Goal: Navigation & Orientation: Find specific page/section

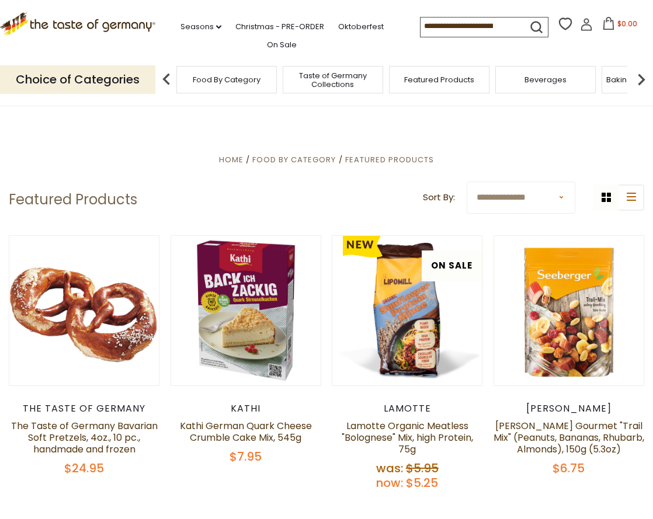
click at [564, 196] on select "**********" at bounding box center [521, 198] width 109 height 32
click at [628, 197] on icon at bounding box center [631, 197] width 9 height 8
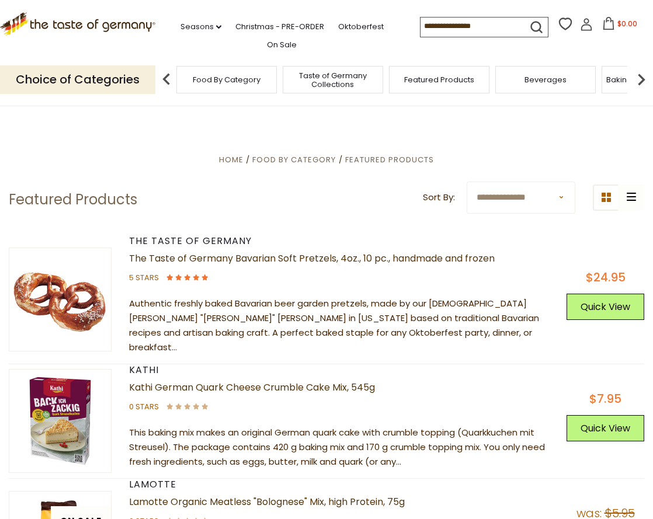
click at [628, 197] on div "grid icon list icon" at bounding box center [618, 198] width 51 height 26
click at [599, 200] on button "grid icon" at bounding box center [606, 198] width 26 height 26
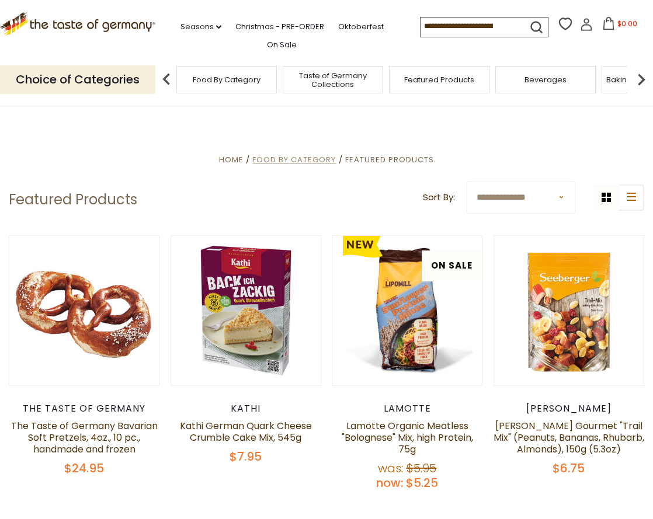
click at [318, 159] on span "Food By Category" at bounding box center [294, 159] width 84 height 11
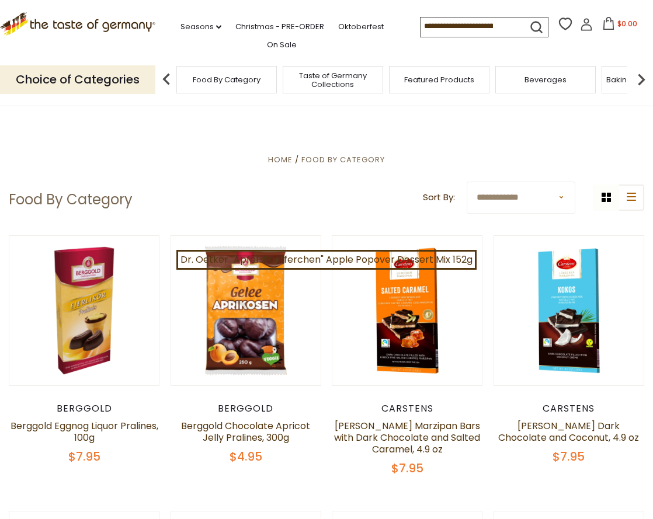
click at [639, 76] on img at bounding box center [641, 79] width 23 height 23
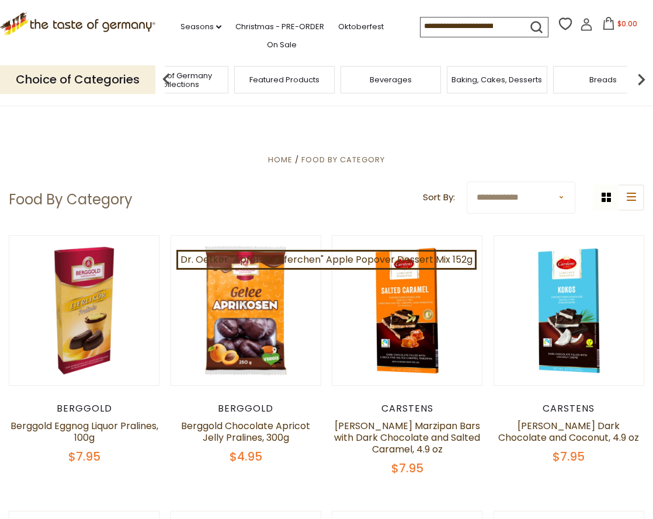
click at [639, 76] on img at bounding box center [641, 79] width 23 height 23
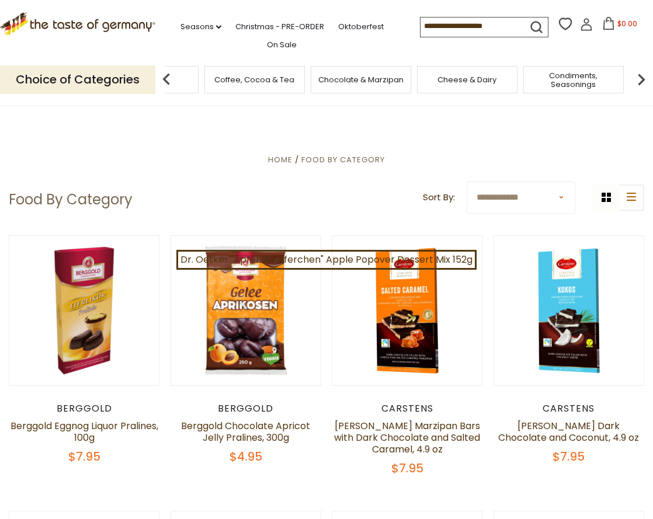
click at [639, 76] on img at bounding box center [641, 79] width 23 height 23
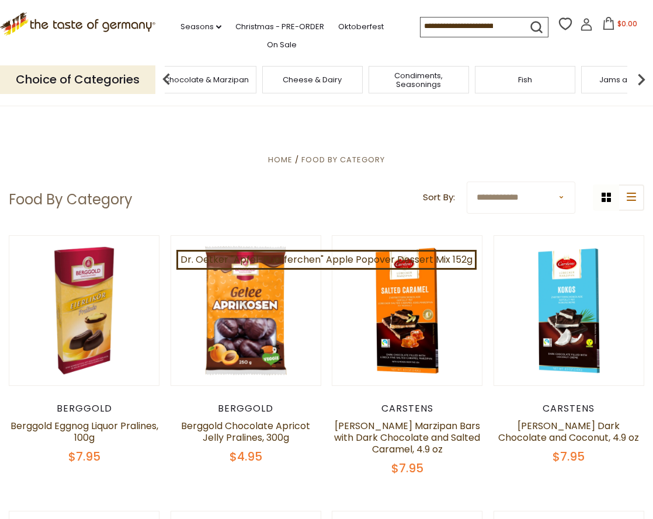
click at [522, 87] on div "Fish" at bounding box center [525, 79] width 100 height 27
click at [528, 81] on span "Fish" at bounding box center [525, 79] width 14 height 9
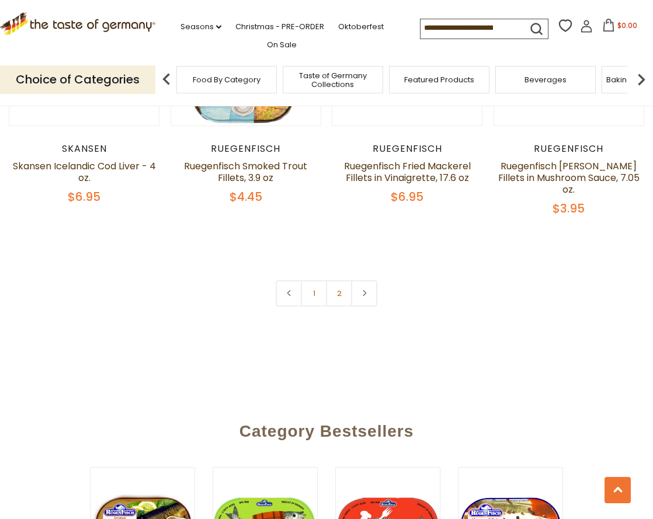
scroll to position [2629, 0]
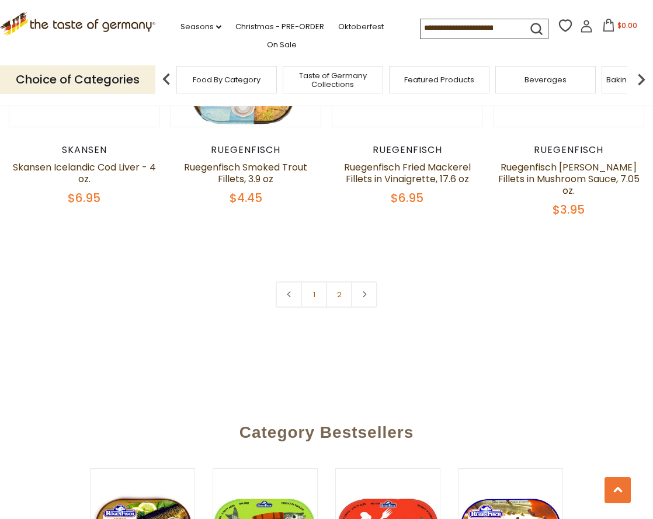
click at [339, 282] on link "2" at bounding box center [339, 295] width 26 height 26
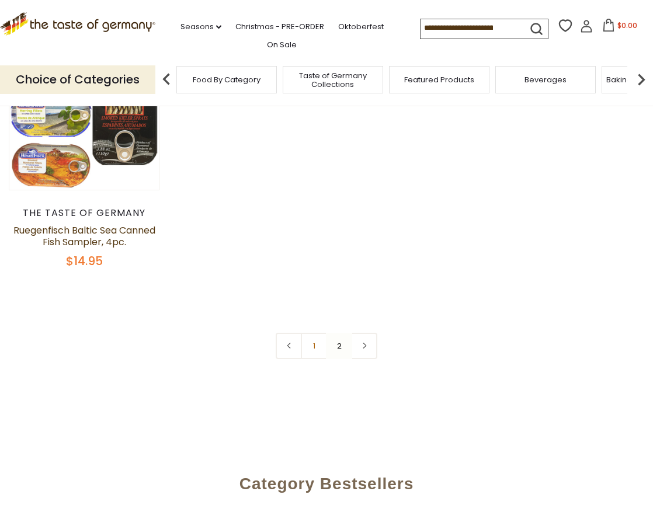
scroll to position [345, 0]
